Goal: Transaction & Acquisition: Purchase product/service

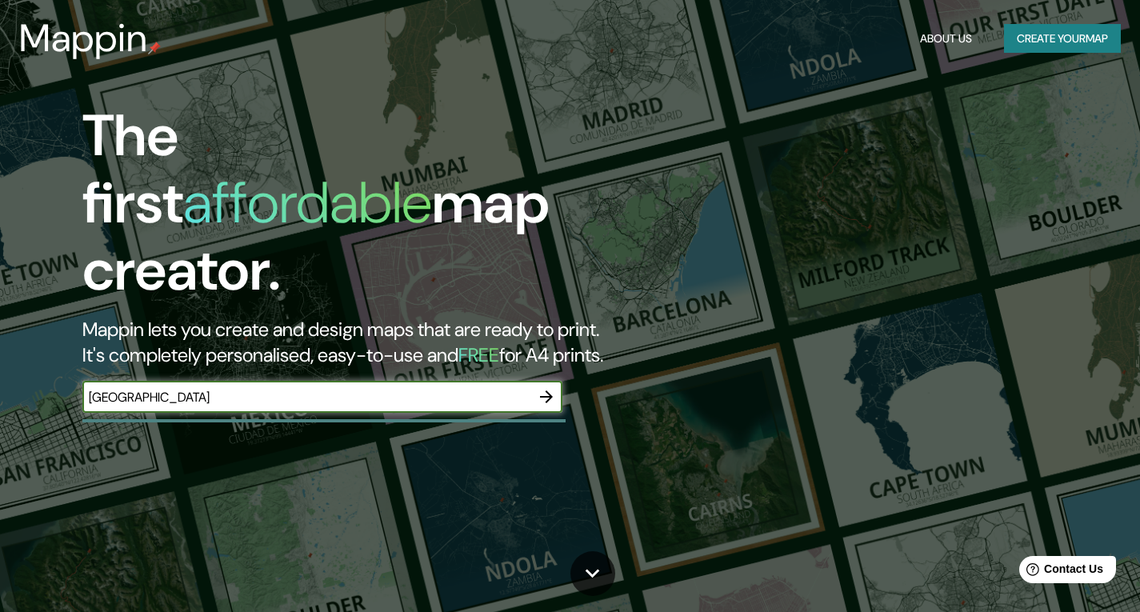
type input "[GEOGRAPHIC_DATA]"
click at [551, 387] on icon "button" at bounding box center [546, 396] width 19 height 19
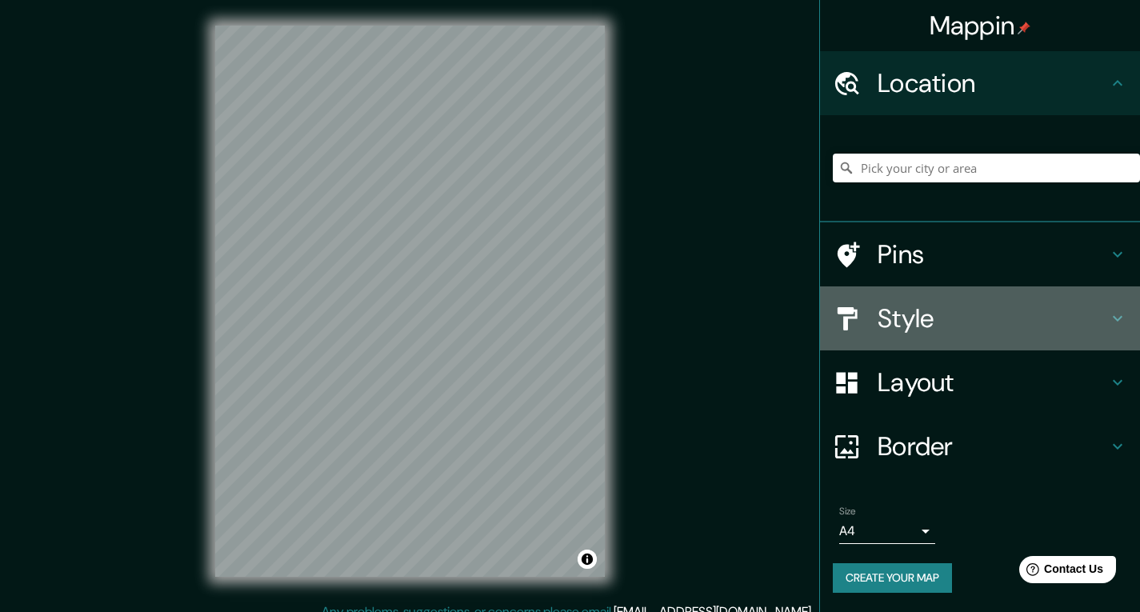
click at [940, 323] on h4 "Style" at bounding box center [993, 319] width 230 height 32
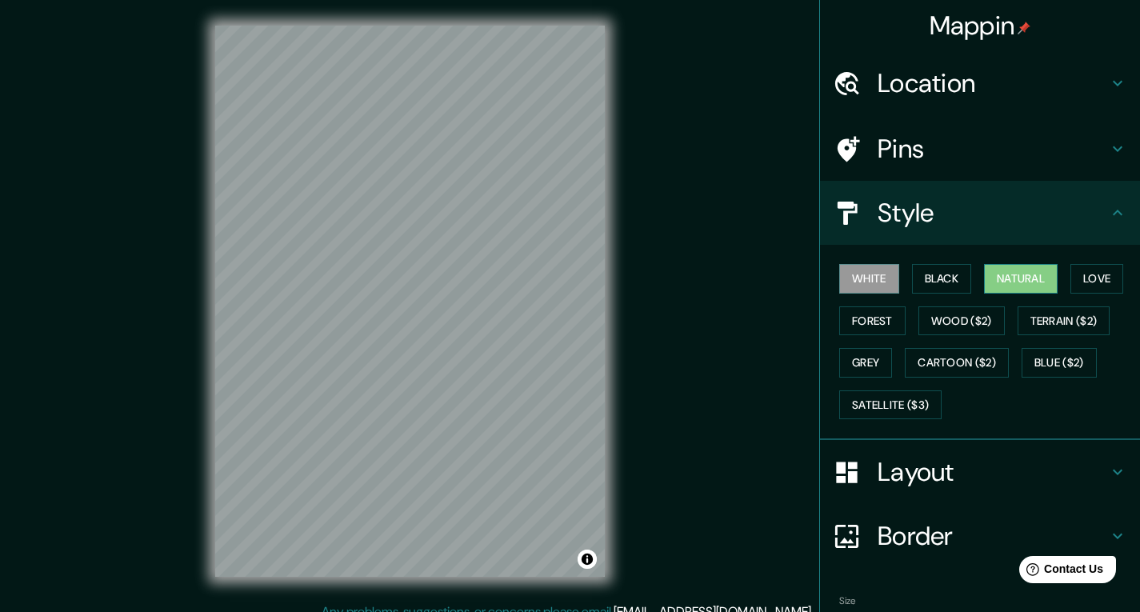
click at [992, 286] on button "Natural" at bounding box center [1021, 279] width 74 height 30
click at [900, 401] on button "Satellite ($3)" at bounding box center [891, 406] width 102 height 30
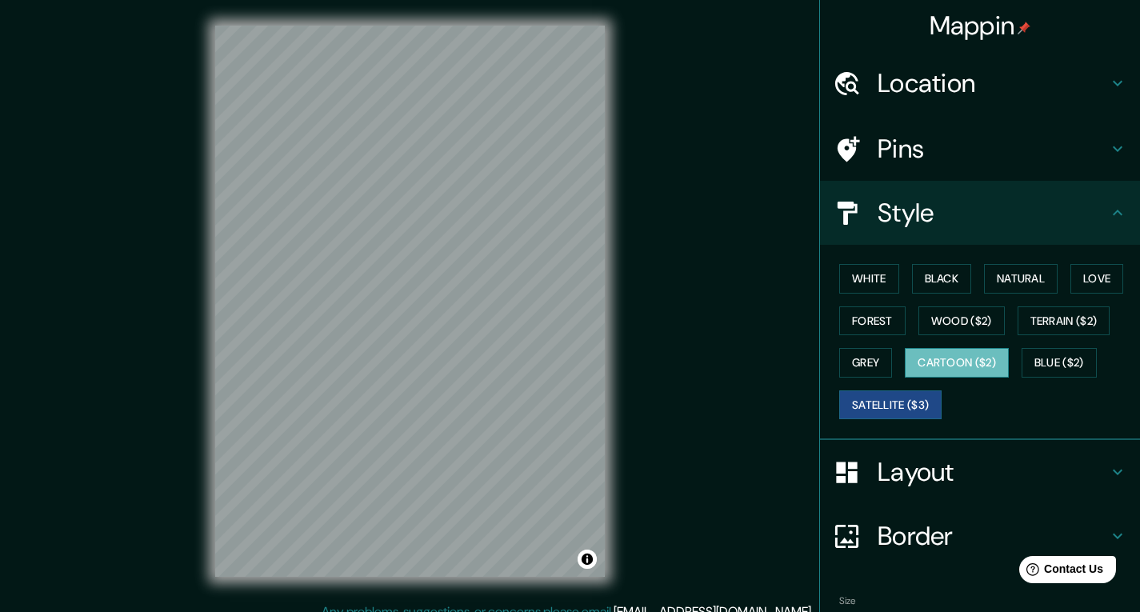
click at [971, 363] on button "Cartoon ($2)" at bounding box center [957, 363] width 104 height 30
click at [1017, 280] on button "Natural" at bounding box center [1021, 279] width 74 height 30
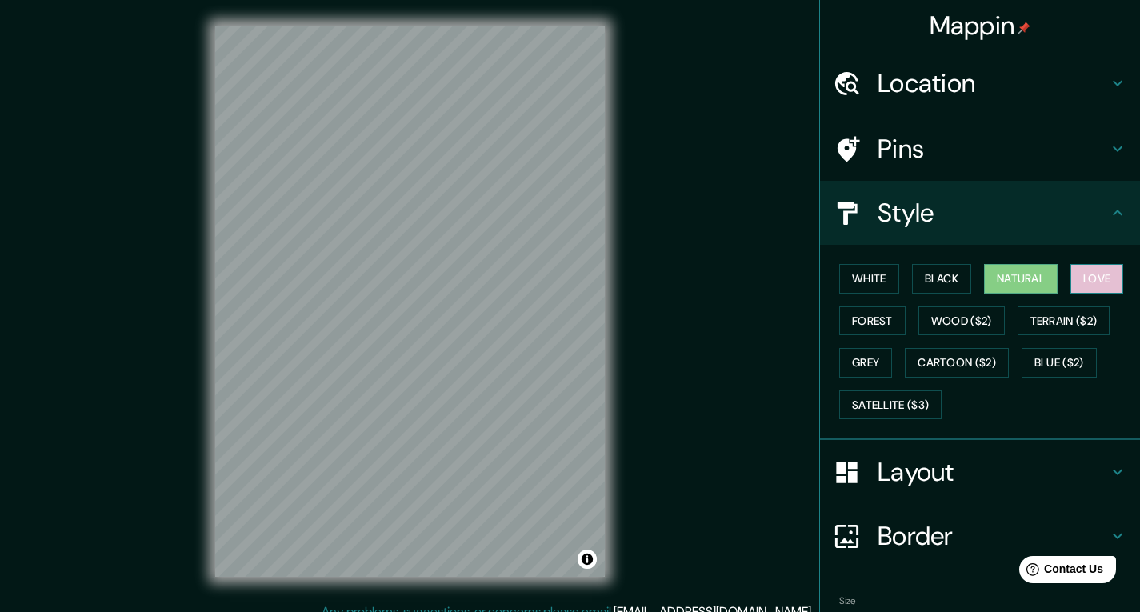
click at [1085, 284] on button "Love" at bounding box center [1097, 279] width 53 height 30
click at [1055, 321] on button "Terrain ($2)" at bounding box center [1064, 322] width 93 height 30
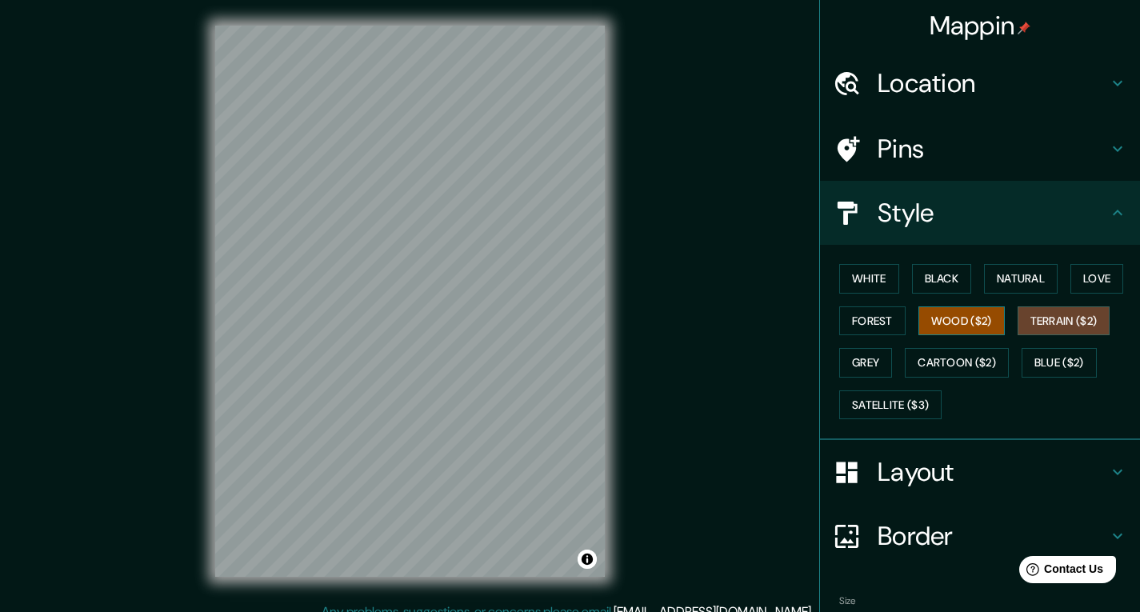
click at [972, 322] on button "Wood ($2)" at bounding box center [962, 322] width 86 height 30
click at [859, 323] on button "Forest" at bounding box center [873, 322] width 66 height 30
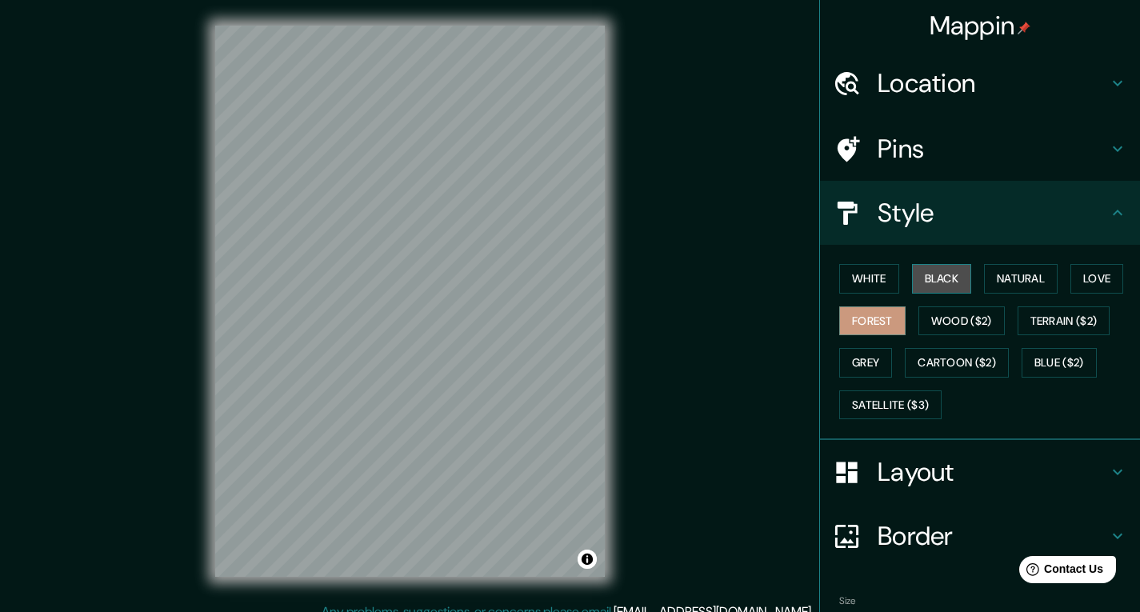
click at [941, 272] on button "Black" at bounding box center [942, 279] width 60 height 30
click at [995, 274] on button "Natural" at bounding box center [1021, 279] width 74 height 30
click at [915, 467] on h4 "Layout" at bounding box center [993, 472] width 230 height 32
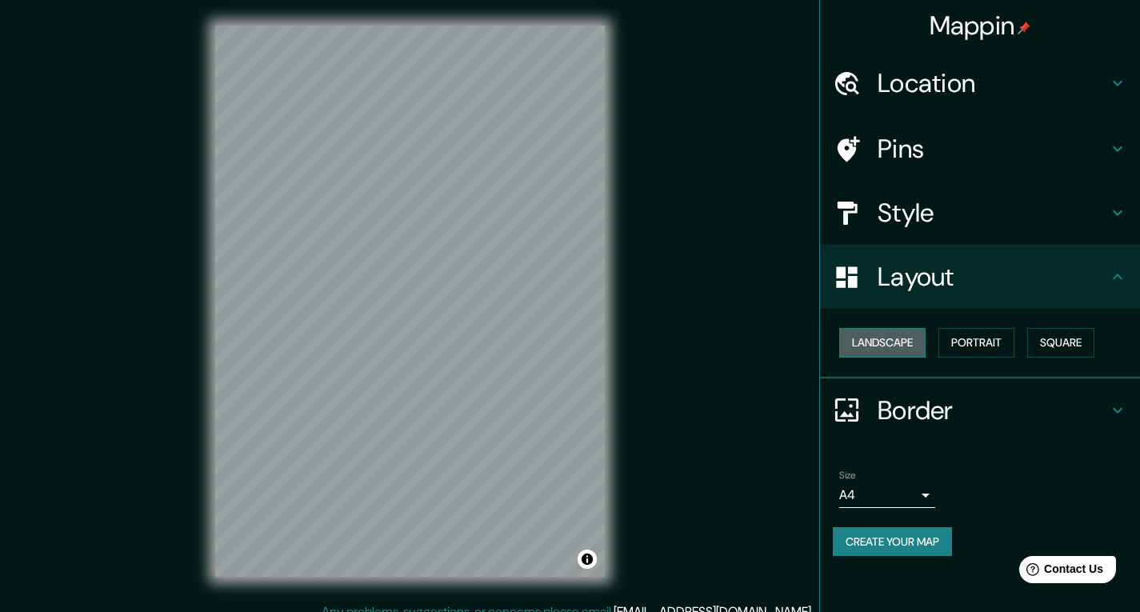
click at [898, 351] on button "Landscape" at bounding box center [883, 343] width 86 height 30
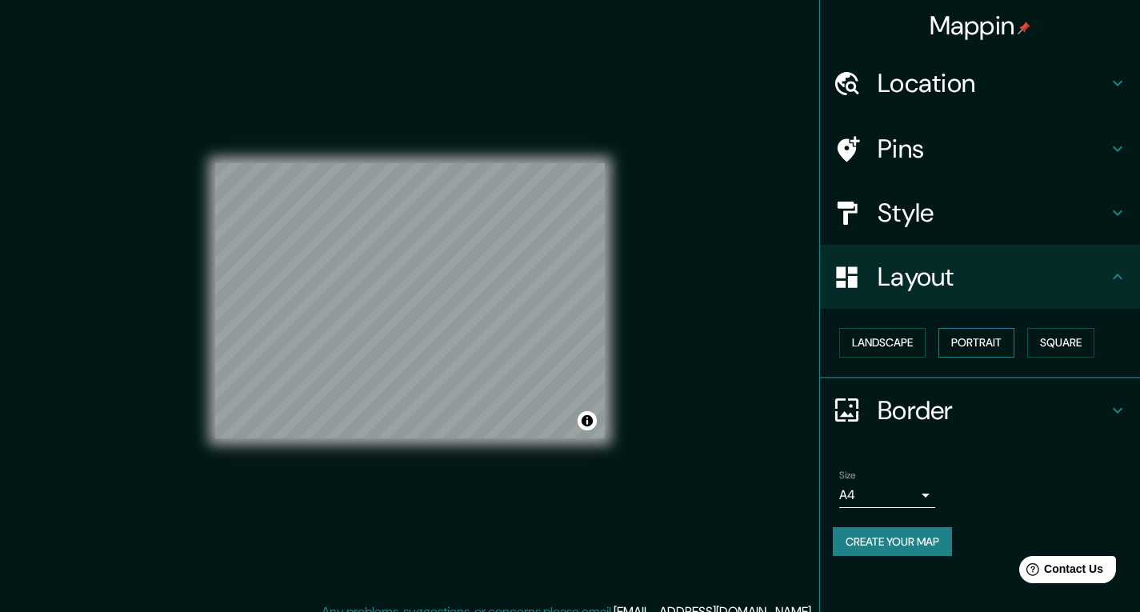
click at [960, 348] on button "Portrait" at bounding box center [977, 343] width 76 height 30
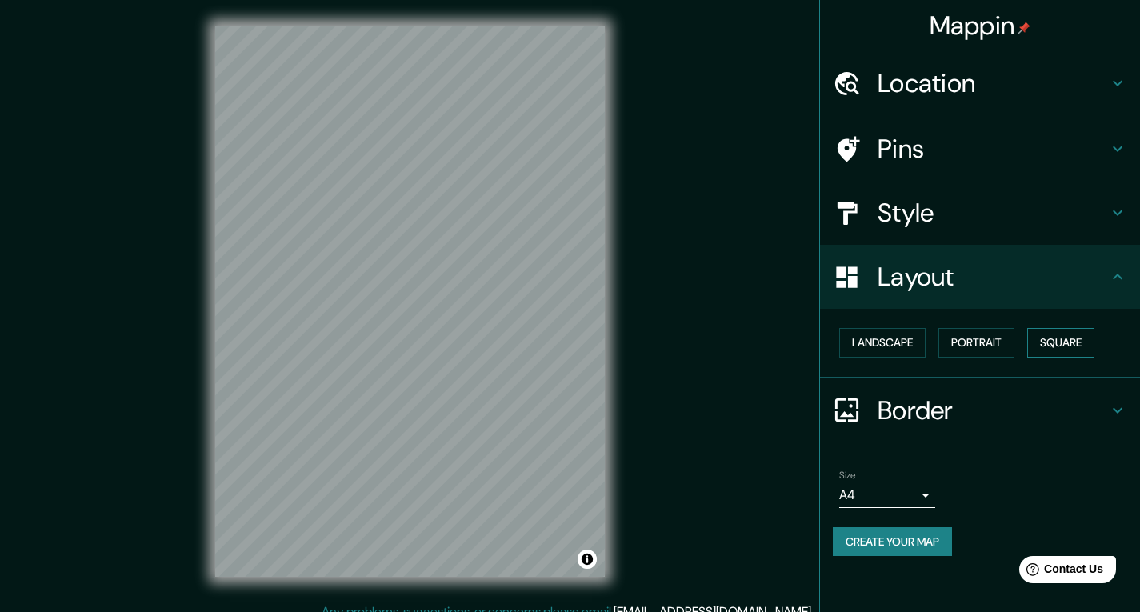
click at [1055, 343] on button "Square" at bounding box center [1061, 343] width 67 height 30
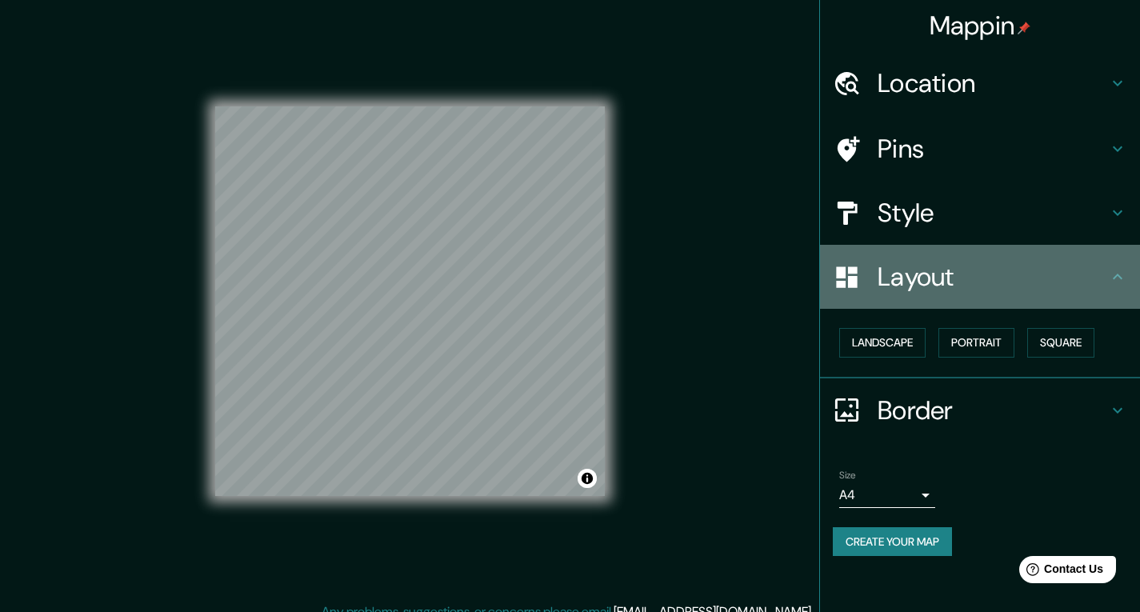
click at [1109, 273] on icon at bounding box center [1117, 276] width 19 height 19
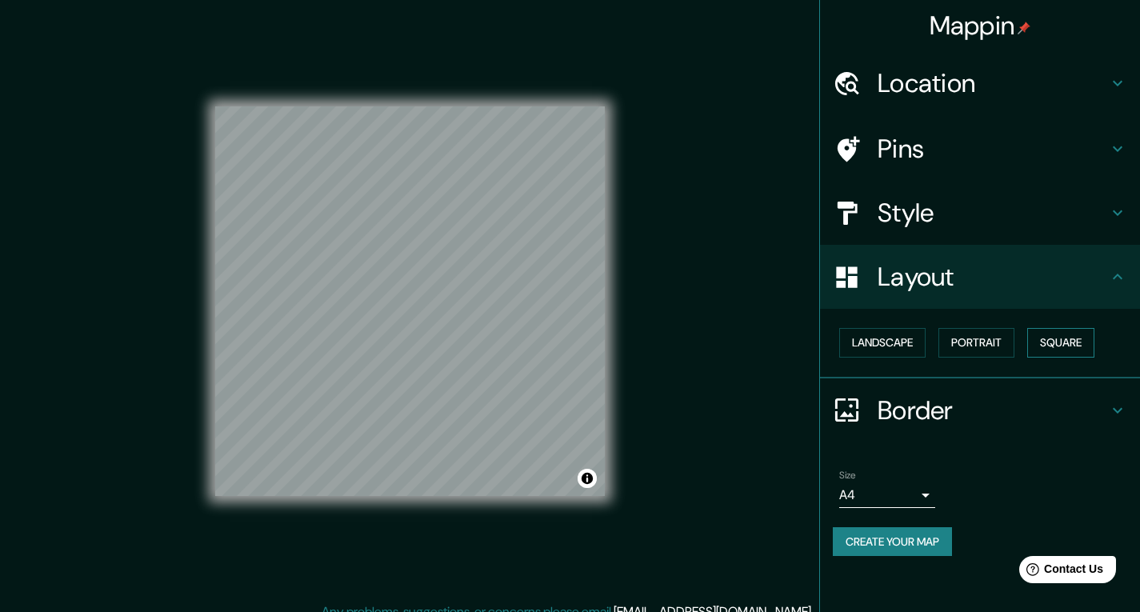
click at [1063, 338] on button "Square" at bounding box center [1061, 343] width 67 height 30
click at [963, 412] on h4 "Border" at bounding box center [993, 411] width 230 height 32
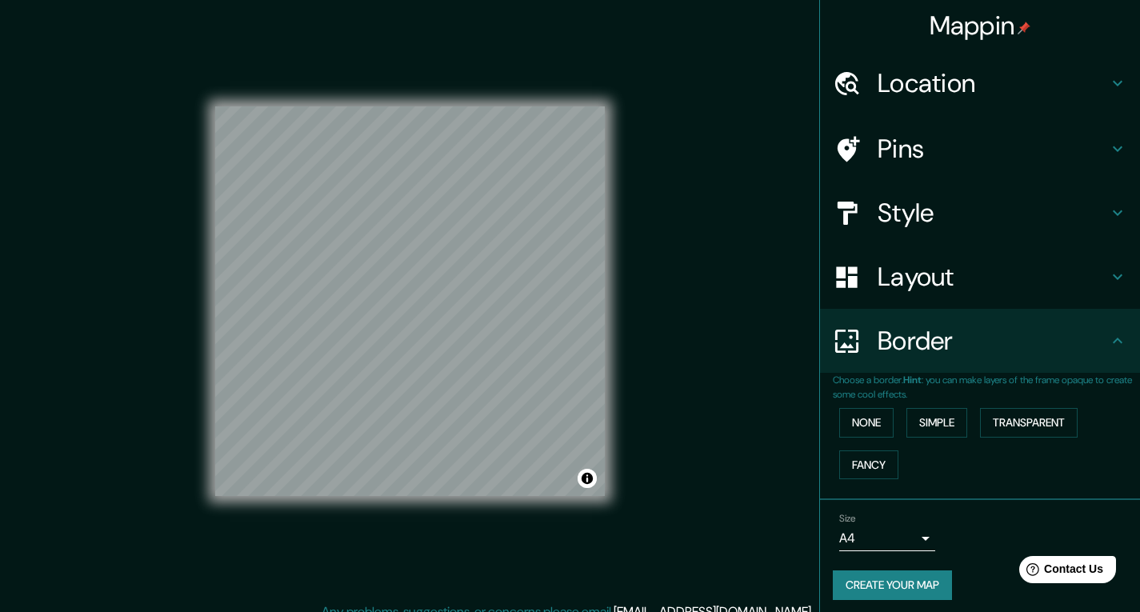
click at [913, 94] on h4 "Location" at bounding box center [993, 83] width 230 height 32
